Goal: Check status: Check status

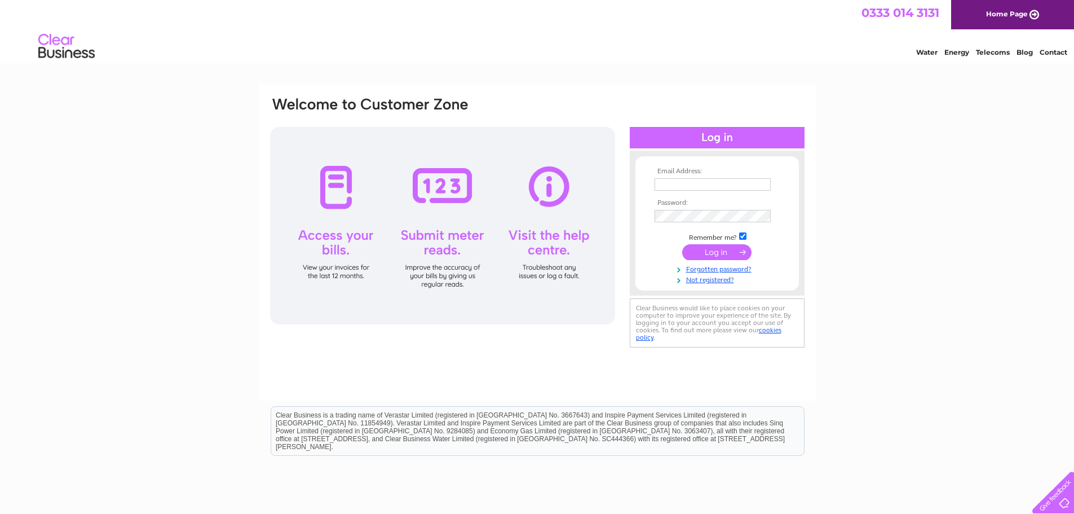
type input "[PERSON_NAME][EMAIL_ADDRESS][DOMAIN_NAME]"
click at [734, 251] on input "submit" at bounding box center [716, 252] width 69 height 16
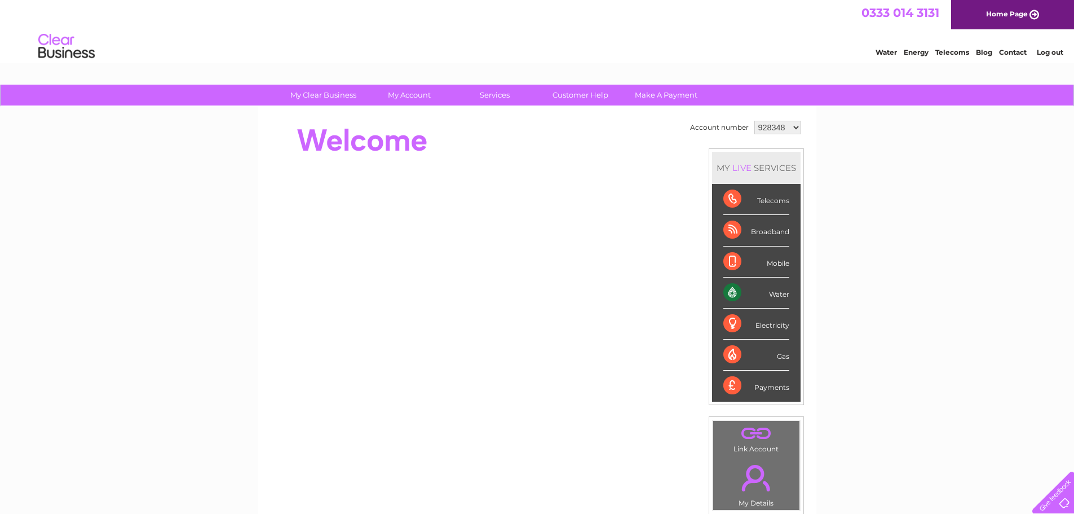
click at [791, 126] on select "928348 996492 996493 996494 1146302" at bounding box center [777, 128] width 47 height 14
click at [754, 121] on select "928348 996492 996493 996494 1146302" at bounding box center [777, 128] width 47 height 14
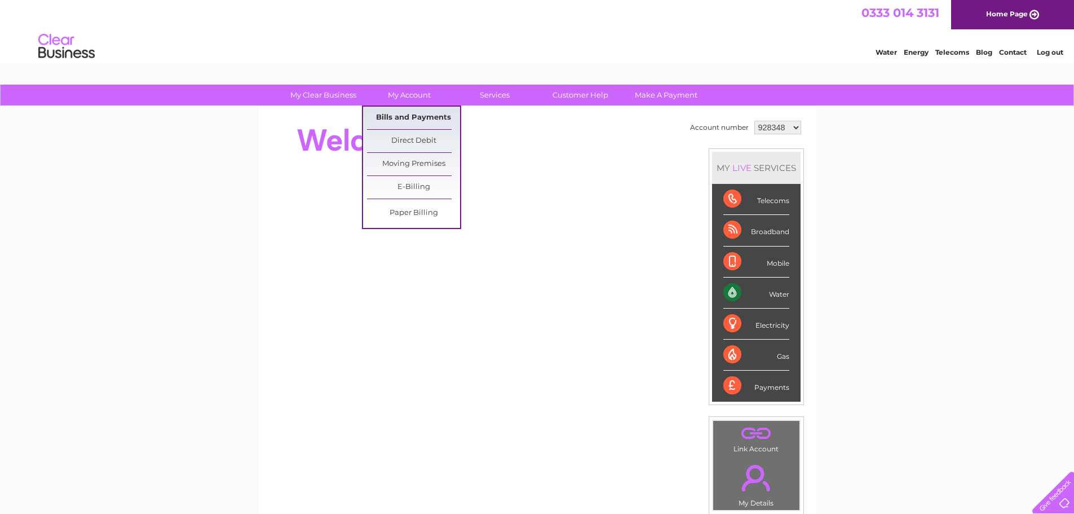
click at [390, 118] on link "Bills and Payments" at bounding box center [413, 118] width 93 height 23
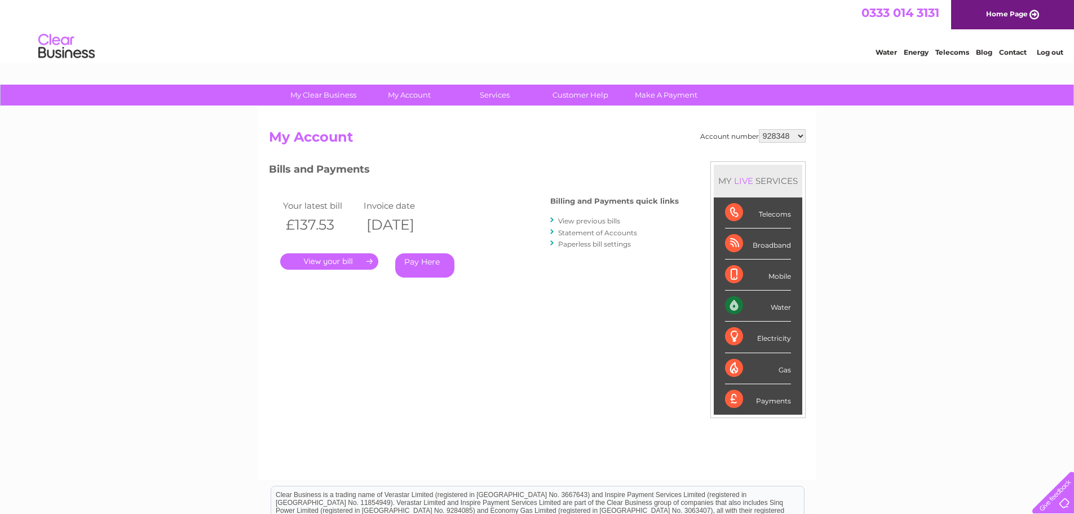
click at [803, 139] on select "928348 996492 996493 996494 1146302" at bounding box center [782, 136] width 47 height 14
select select "996492"
click at [760, 129] on select "928348 996492 996493 996494 1146302" at bounding box center [782, 136] width 47 height 14
